Goal: Task Accomplishment & Management: Use online tool/utility

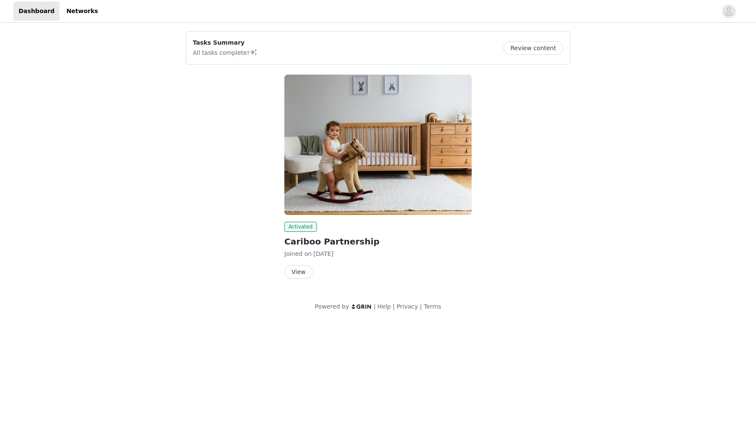
click at [302, 274] on button "View" at bounding box center [298, 272] width 28 height 14
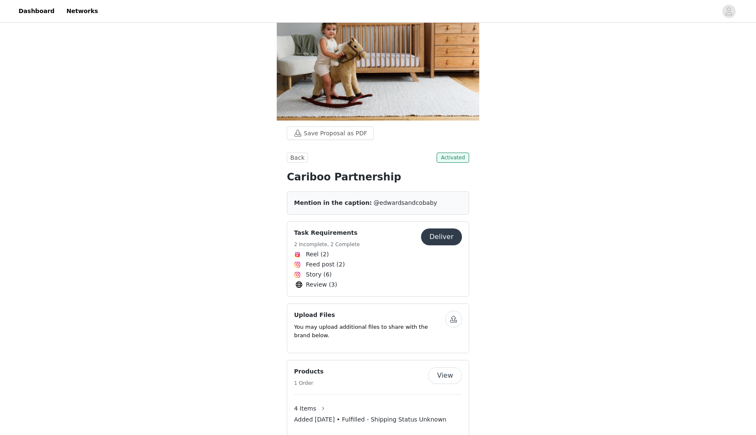
scroll to position [66, 0]
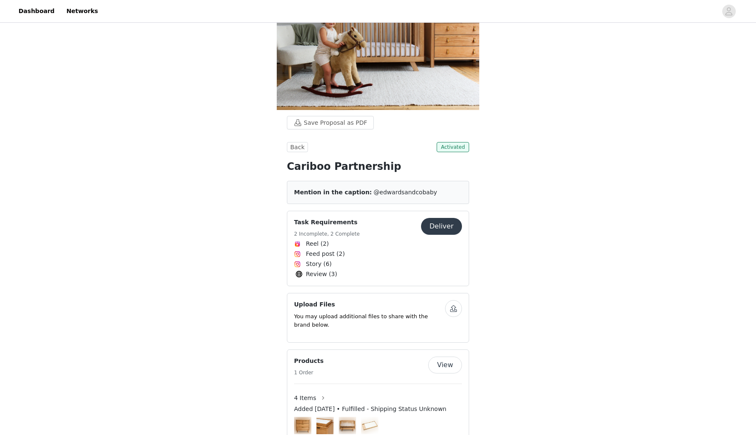
click at [444, 228] on button "Deliver" at bounding box center [441, 226] width 41 height 17
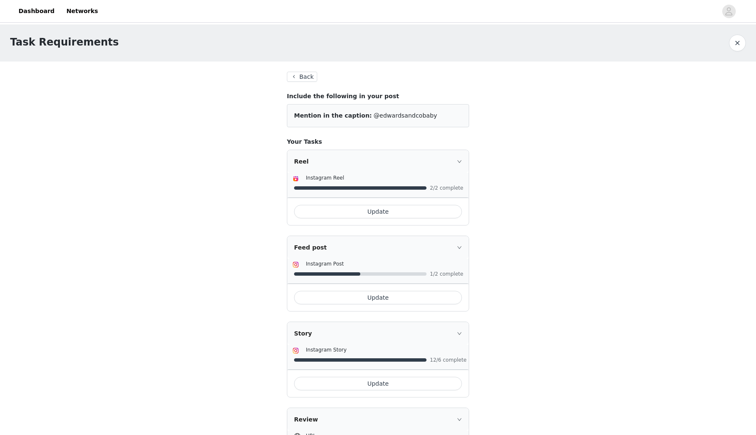
click at [433, 216] on button "Update" at bounding box center [378, 212] width 168 height 14
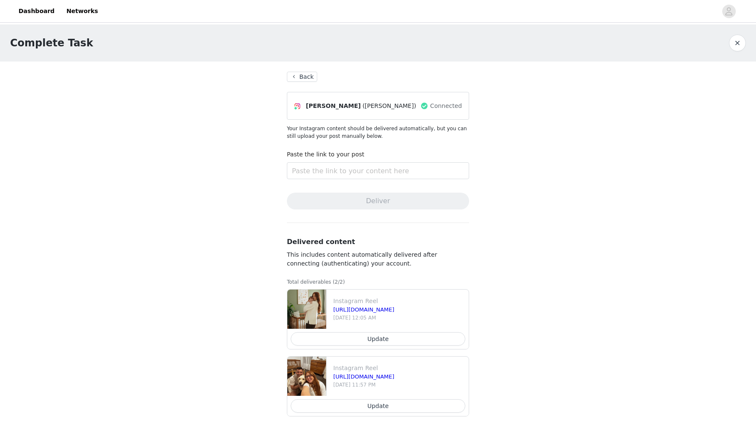
click at [739, 42] on button "button" at bounding box center [737, 43] width 17 height 17
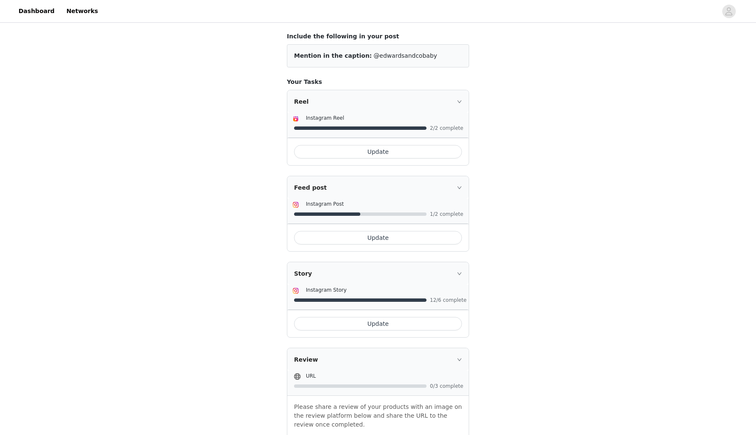
scroll to position [62, 0]
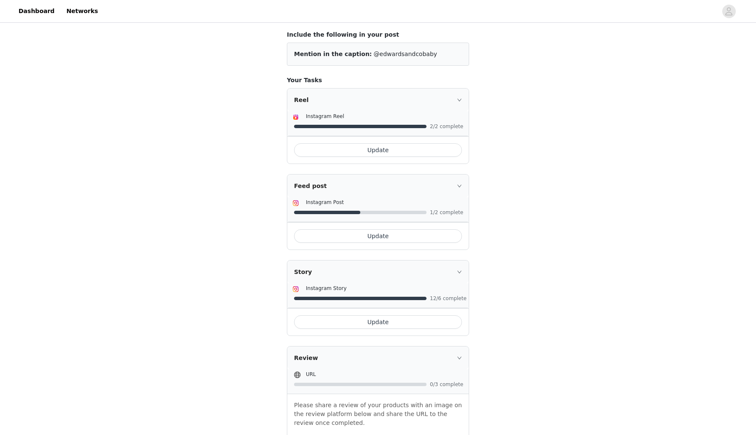
click at [407, 238] on button "Update" at bounding box center [378, 237] width 168 height 14
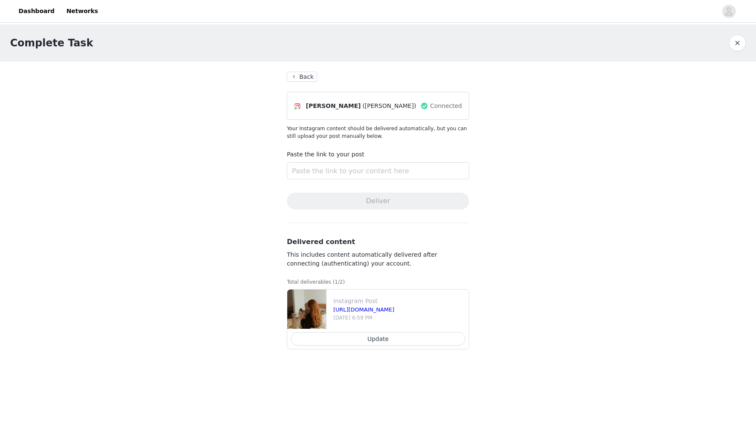
click at [741, 41] on button "button" at bounding box center [737, 43] width 17 height 17
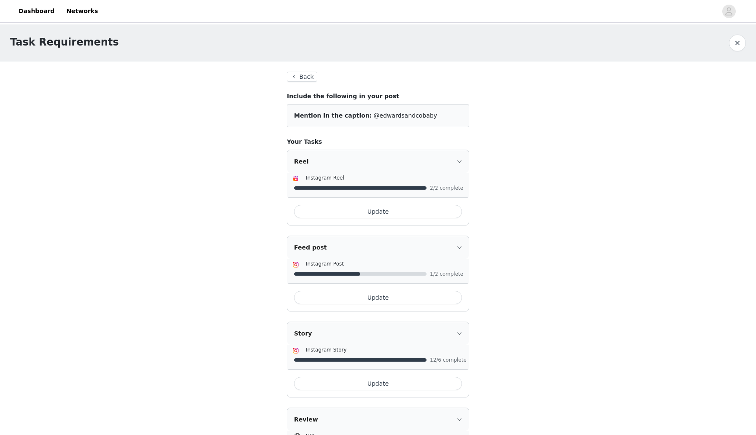
click at [310, 73] on button "Back" at bounding box center [302, 77] width 30 height 10
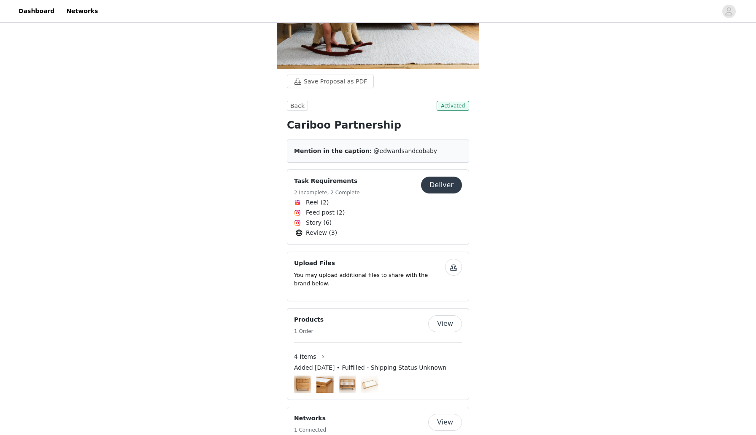
scroll to position [108, 0]
click at [455, 270] on button "button" at bounding box center [453, 267] width 17 height 17
